Goal: Task Accomplishment & Management: Manage account settings

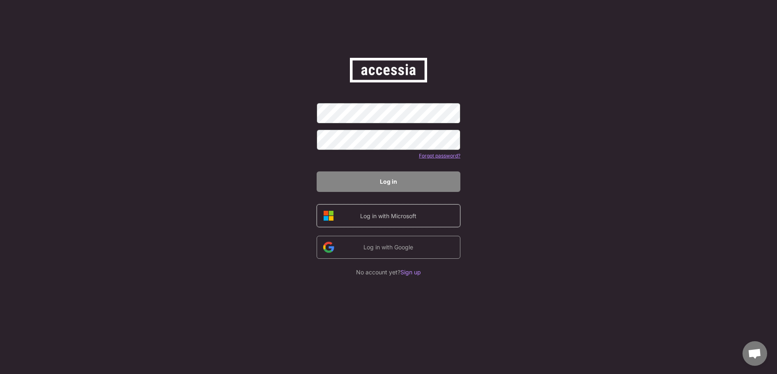
click at [405, 214] on div "Log in with Microsoft" at bounding box center [387, 216] width 69 height 9
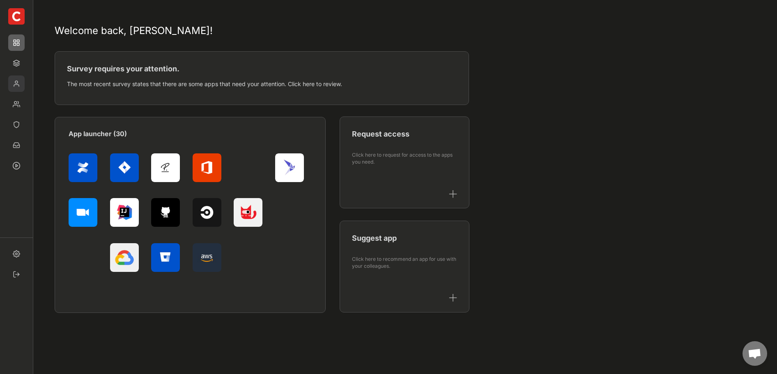
click at [20, 85] on img at bounding box center [16, 84] width 16 height 16
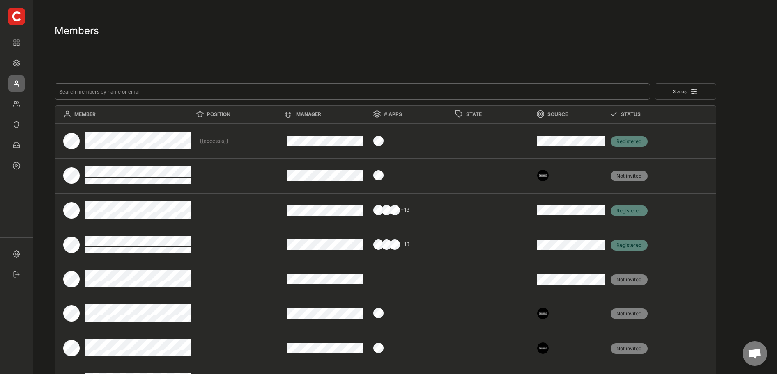
click at [98, 94] on input "input" at bounding box center [352, 91] width 595 height 16
click at [17, 44] on img at bounding box center [16, 42] width 16 height 16
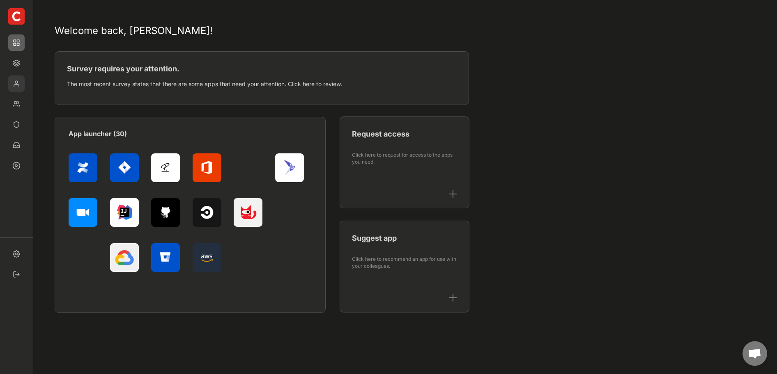
click at [21, 77] on img at bounding box center [16, 84] width 16 height 16
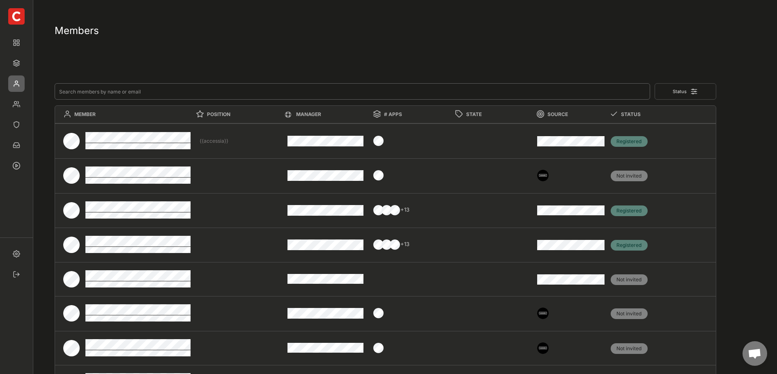
click at [112, 87] on input "input" at bounding box center [352, 91] width 595 height 16
type input "v"
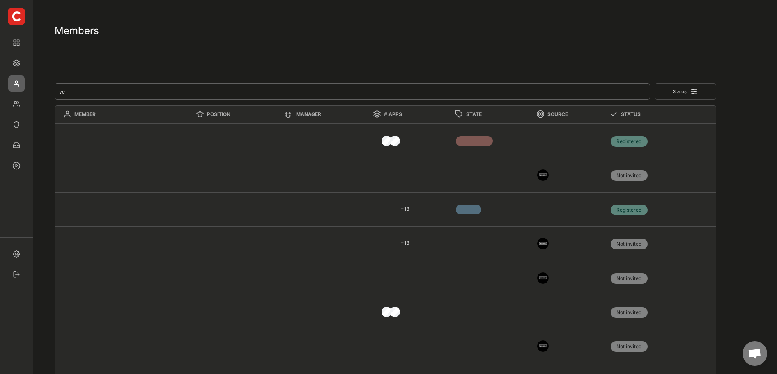
type input "v"
type textarea "{{accessia}}"
type textarea "Software Engineer"
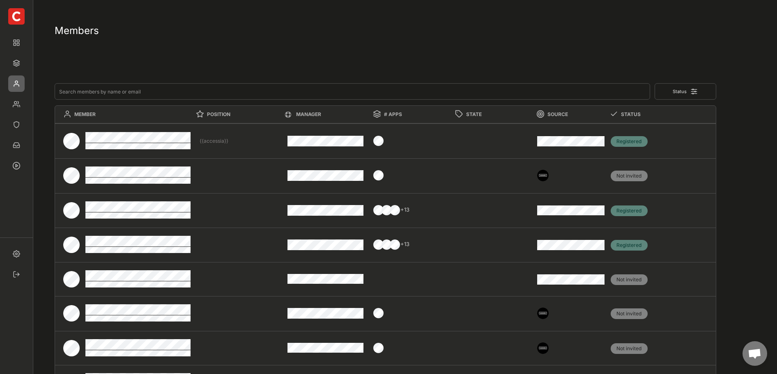
click at [429, 38] on div "Members" at bounding box center [385, 32] width 661 height 17
click at [17, 63] on img at bounding box center [16, 63] width 16 height 16
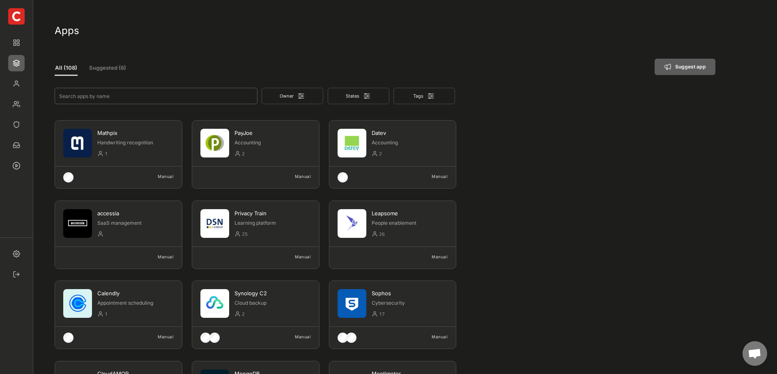
click at [97, 99] on input "input" at bounding box center [156, 96] width 203 height 16
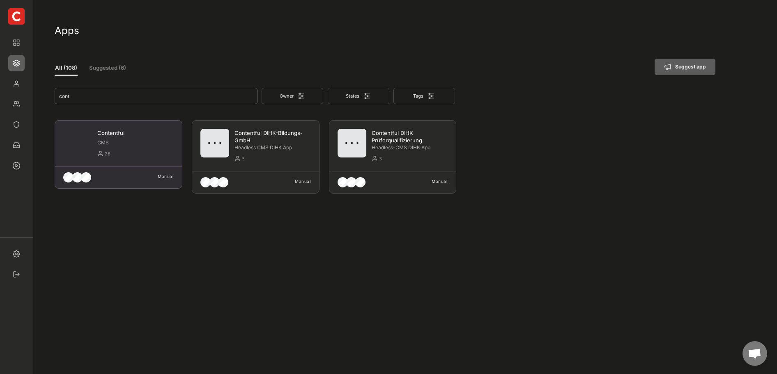
type input "cont"
click at [113, 162] on div "Contentful CMS 26 Manual" at bounding box center [119, 154] width 128 height 69
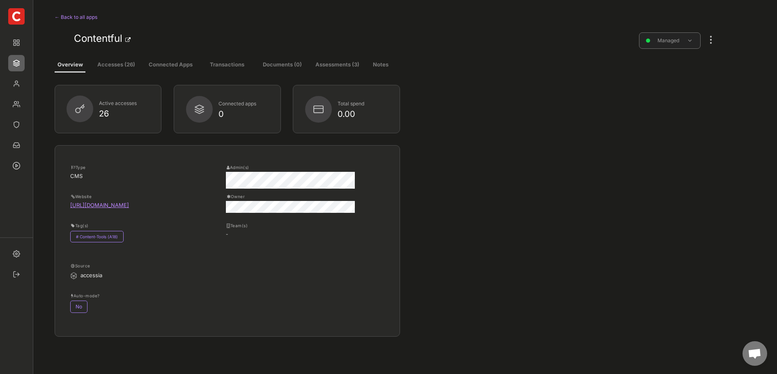
click at [692, 41] on button at bounding box center [690, 40] width 6 height 6
click at [713, 55] on div "Overview Accesses (26) Connected Apps Transactions Documents (0) Assessments (3…" at bounding box center [385, 288] width 661 height 470
click at [713, 44] on div at bounding box center [710, 36] width 11 height 18
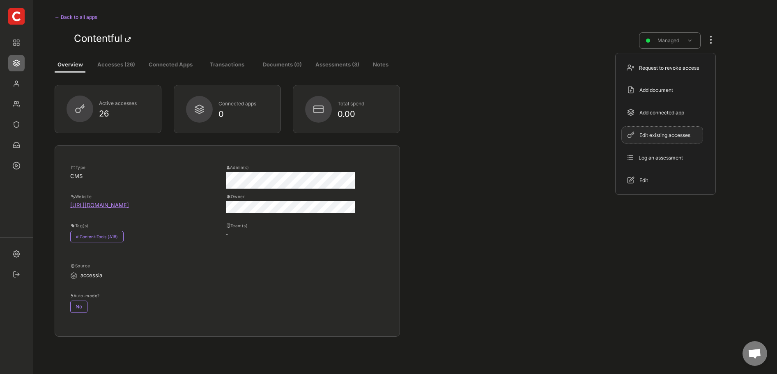
click at [686, 137] on div "Edit existing accesses" at bounding box center [666, 135] width 55 height 7
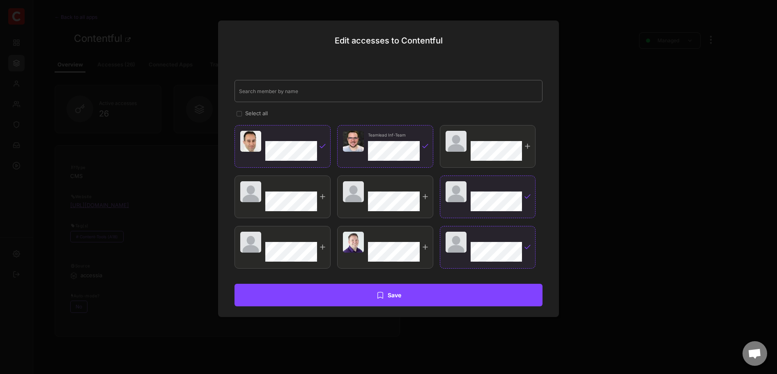
click at [260, 91] on input "input" at bounding box center [388, 91] width 308 height 22
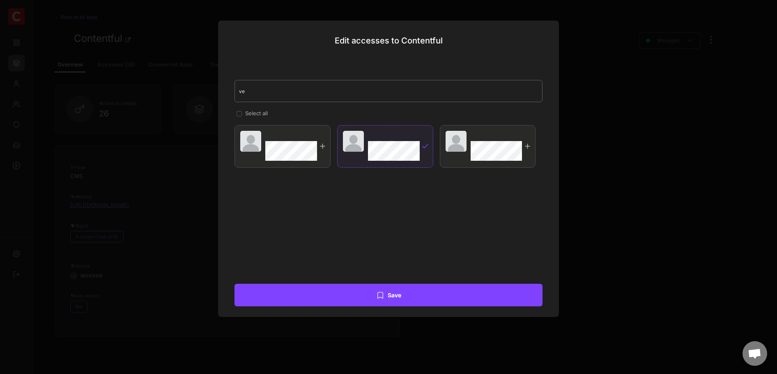
type input "v"
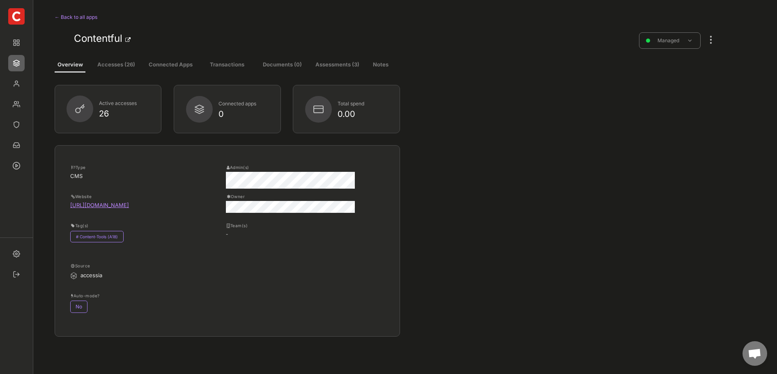
click at [117, 108] on div "Active accesses" at bounding box center [124, 104] width 50 height 11
click at [81, 110] on div at bounding box center [80, 109] width 10 height 10
click at [119, 62] on button "Accesses (26)" at bounding box center [115, 65] width 47 height 15
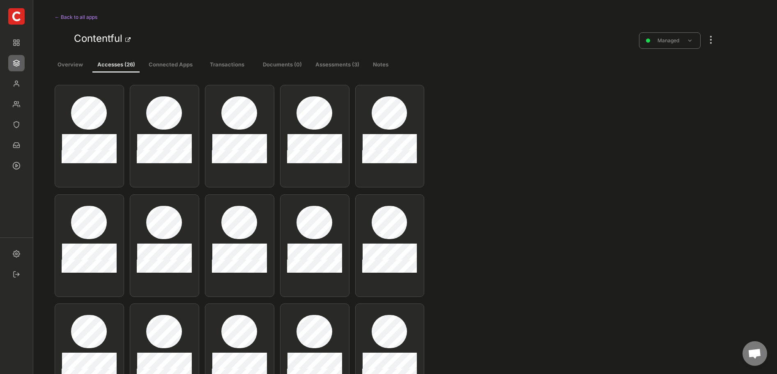
click at [711, 39] on div at bounding box center [710, 36] width 11 height 18
click at [690, 41] on button at bounding box center [690, 40] width 6 height 6
click at [709, 41] on div at bounding box center [710, 36] width 11 height 18
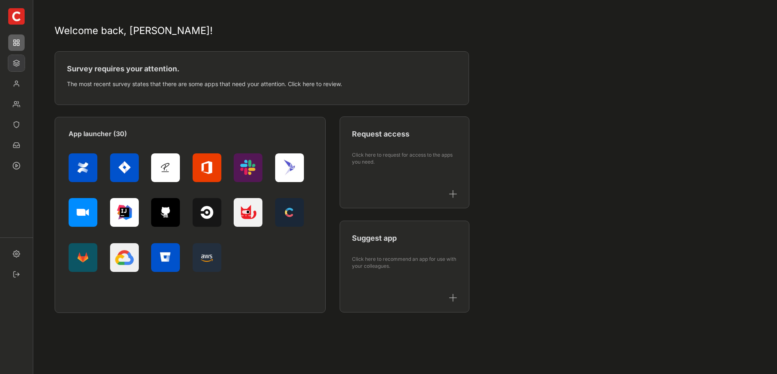
click at [14, 68] on img at bounding box center [16, 63] width 16 height 16
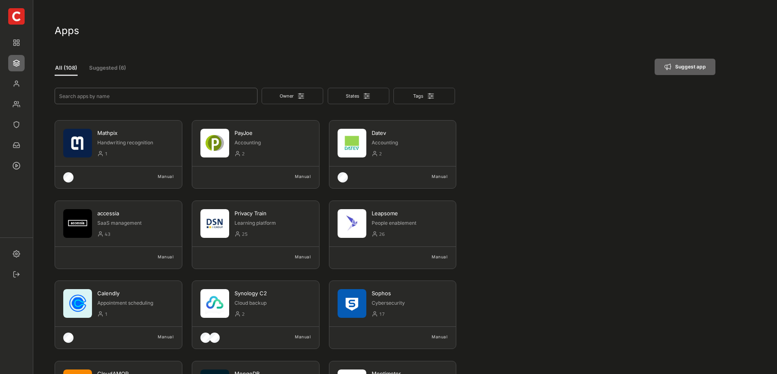
click at [80, 98] on input "input" at bounding box center [156, 96] width 203 height 16
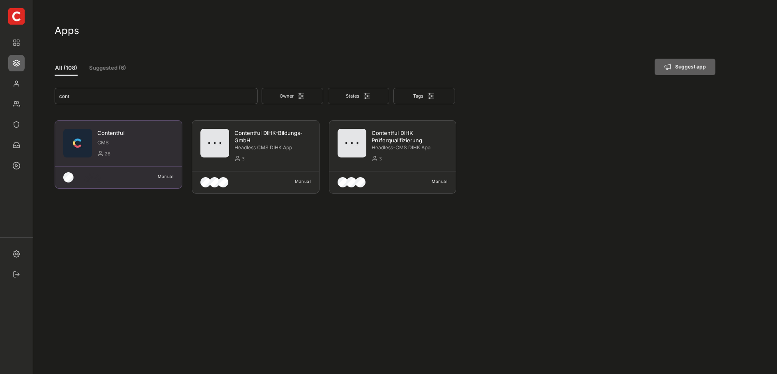
type input "cont"
click at [121, 140] on div "CMS" at bounding box center [135, 143] width 76 height 7
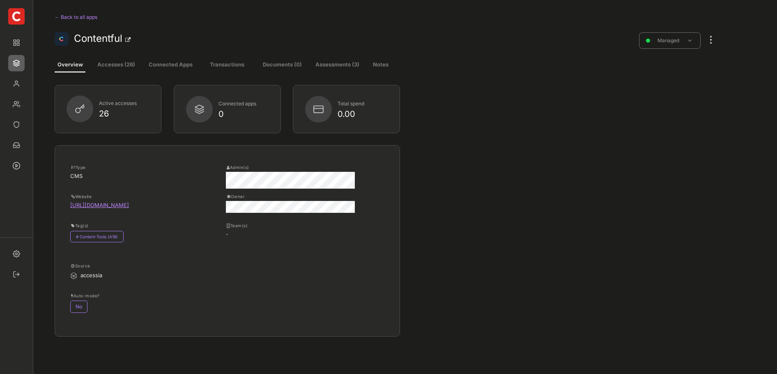
click at [712, 40] on div at bounding box center [710, 36] width 11 height 18
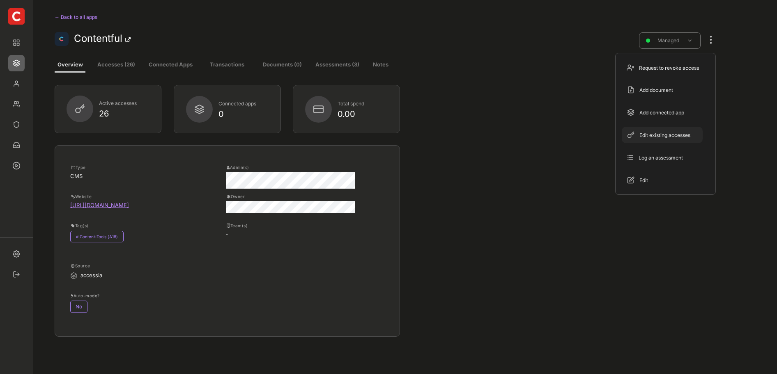
click at [682, 140] on div "Edit existing accesses" at bounding box center [661, 135] width 81 height 16
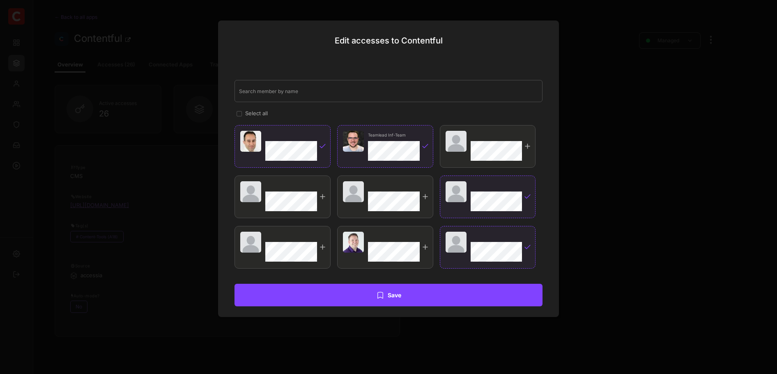
click at [626, 61] on div at bounding box center [388, 187] width 777 height 374
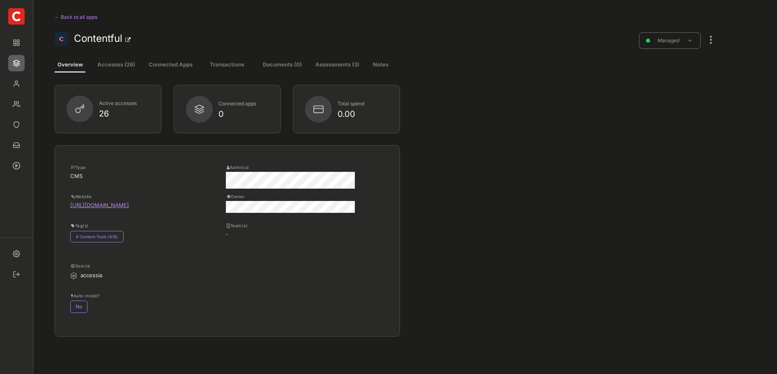
click at [708, 42] on div at bounding box center [710, 36] width 11 height 18
click at [454, 143] on div "Active accesses 26 Connected apps 0 Total spend 0.00" at bounding box center [385, 115] width 661 height 60
click at [108, 63] on button "Accesses (26)" at bounding box center [115, 65] width 47 height 15
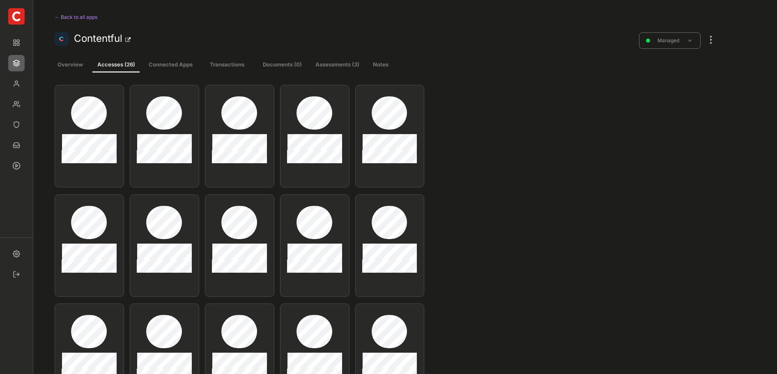
click at [711, 46] on div at bounding box center [710, 36] width 11 height 26
click at [78, 69] on button "Overview" at bounding box center [70, 65] width 31 height 15
